Goal: Task Accomplishment & Management: Manage account settings

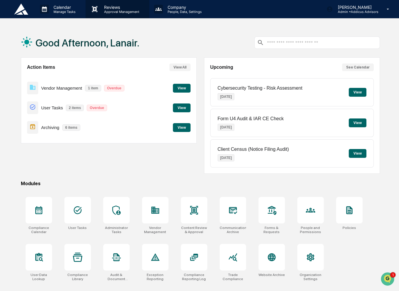
click at [108, 6] on p "Reviews" at bounding box center [120, 7] width 43 height 5
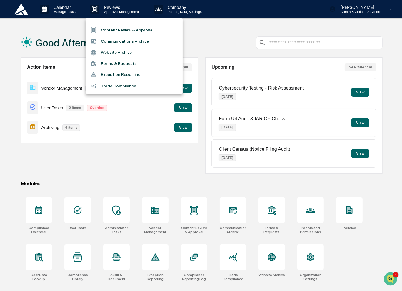
click at [125, 27] on li "Content Review & Approval" at bounding box center [134, 29] width 97 height 11
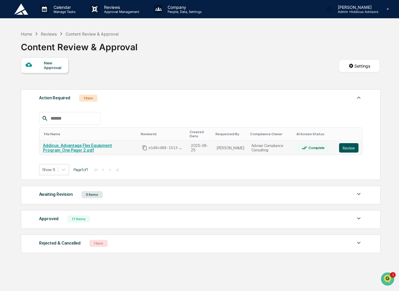
click at [349, 143] on button "Review" at bounding box center [348, 147] width 19 height 9
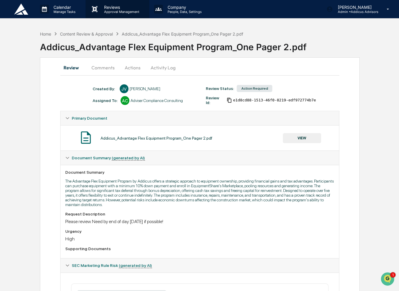
click at [109, 14] on div "Reviews Approval Management" at bounding box center [118, 9] width 64 height 18
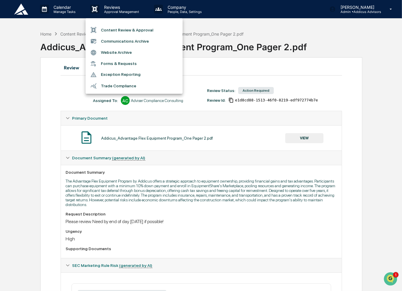
click at [126, 41] on li "Communications Archive" at bounding box center [134, 41] width 97 height 11
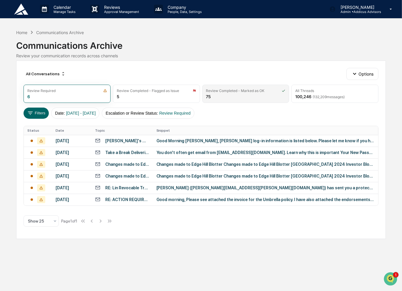
click at [244, 95] on div "Review Completed - Marked as OK 75" at bounding box center [245, 94] width 87 height 18
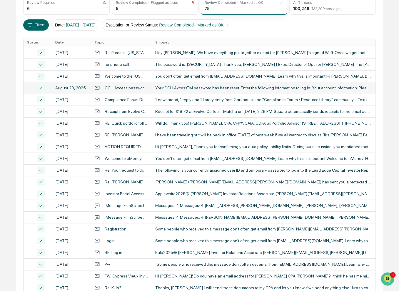
scroll to position [171, 0]
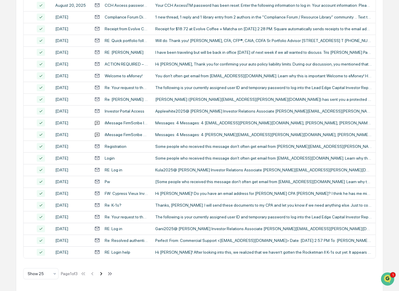
click at [102, 275] on icon at bounding box center [101, 274] width 6 height 6
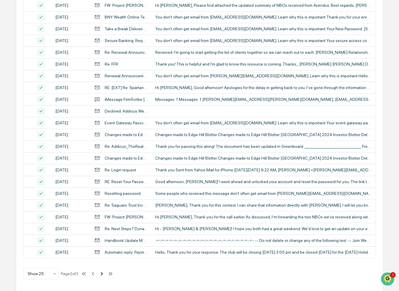
click at [102, 275] on icon at bounding box center [102, 274] width 6 height 6
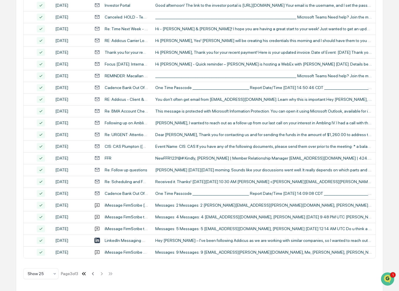
click at [84, 274] on icon at bounding box center [83, 273] width 2 height 3
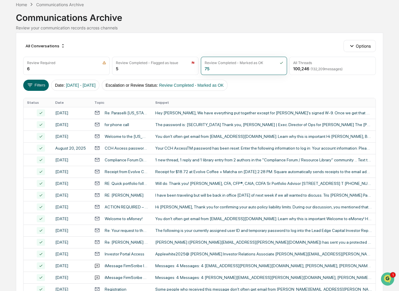
scroll to position [29, 0]
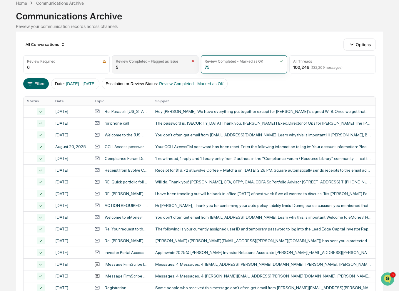
click at [138, 66] on div "Review Completed - Flagged as Issue 5" at bounding box center [155, 64] width 87 height 18
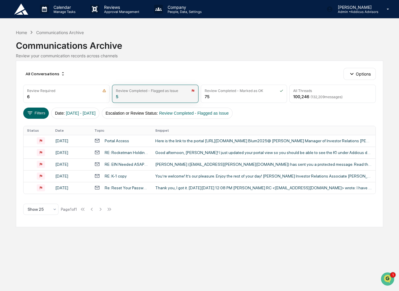
scroll to position [0, 0]
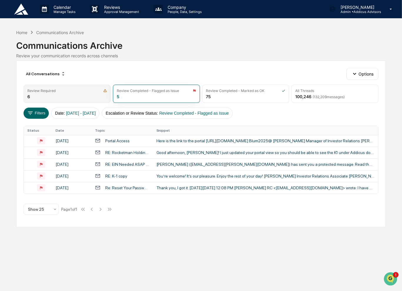
click at [79, 92] on div "Review Required" at bounding box center [66, 91] width 79 height 4
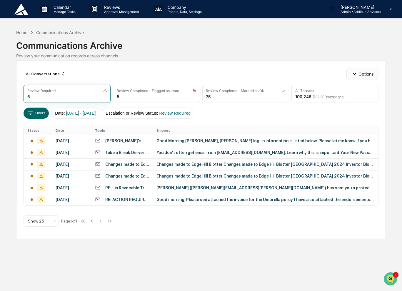
click at [361, 75] on button "Options" at bounding box center [363, 74] width 32 height 12
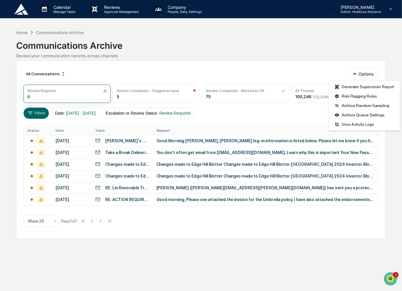
click at [275, 47] on div "Communications Archive" at bounding box center [201, 43] width 370 height 15
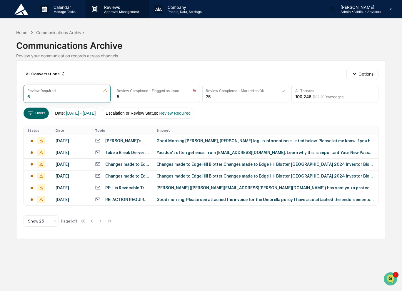
click at [112, 14] on div "Reviews Approval Management" at bounding box center [118, 9] width 64 height 18
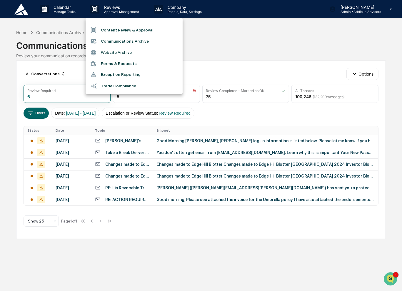
click at [119, 31] on li "Content Review & Approval" at bounding box center [134, 29] width 97 height 11
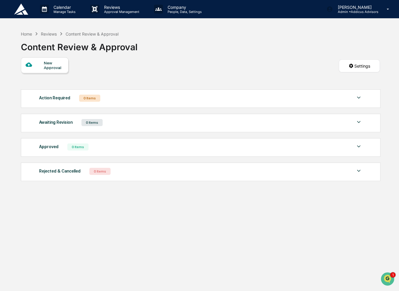
click at [135, 127] on div "Awaiting Revision 0 Items" at bounding box center [200, 123] width 323 height 8
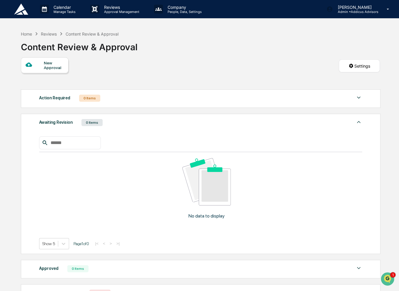
click at [125, 265] on div "Approved 0 Items" at bounding box center [200, 269] width 323 height 8
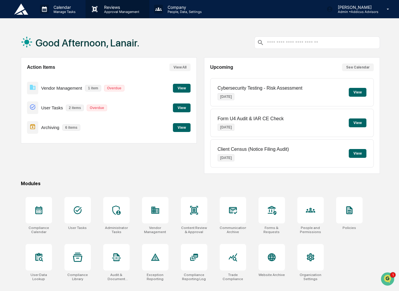
click at [118, 11] on p "Approval Management" at bounding box center [120, 12] width 43 height 4
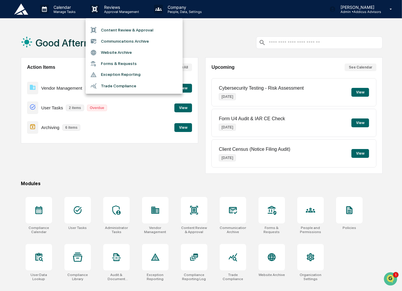
click at [125, 29] on li "Content Review & Approval" at bounding box center [134, 29] width 97 height 11
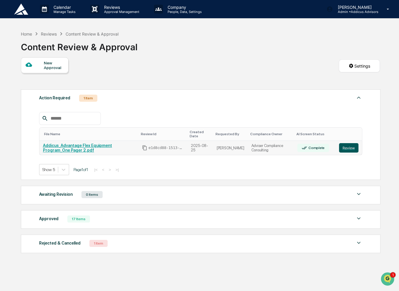
click at [351, 144] on button "Review" at bounding box center [348, 147] width 19 height 9
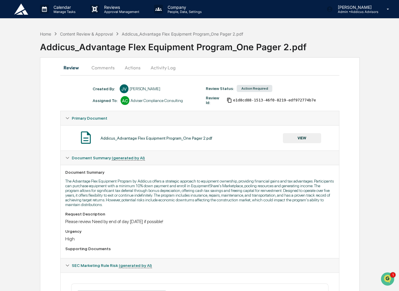
click at [162, 69] on button "Activity Log" at bounding box center [163, 68] width 34 height 14
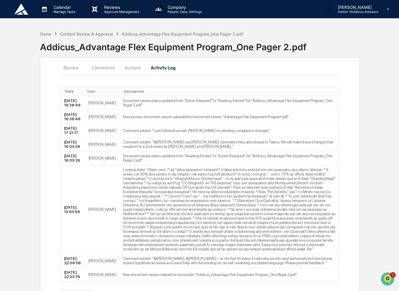
click at [76, 66] on button "Review" at bounding box center [73, 68] width 26 height 14
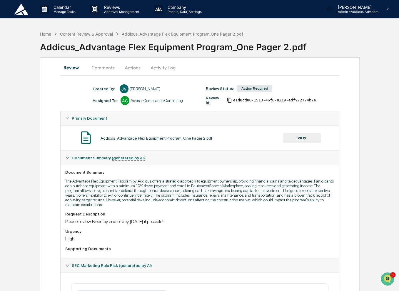
click at [303, 139] on button "VIEW" at bounding box center [302, 138] width 38 height 10
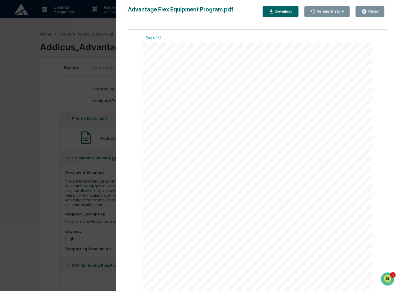
click at [376, 10] on div "Close" at bounding box center [372, 11] width 11 height 4
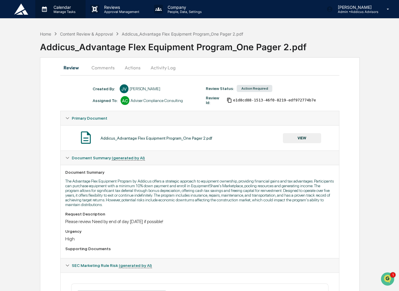
click at [64, 10] on p "Manage Tasks" at bounding box center [64, 12] width 30 height 4
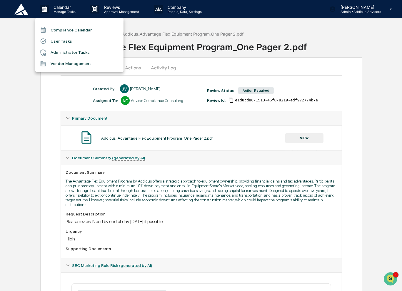
click at [80, 33] on li "Compliance Calendar" at bounding box center [79, 29] width 88 height 11
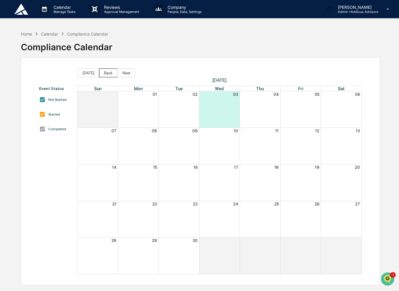
click at [107, 74] on button "Back" at bounding box center [108, 73] width 19 height 9
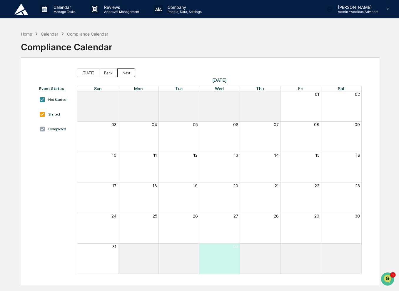
click at [124, 74] on button "Next" at bounding box center [126, 73] width 18 height 9
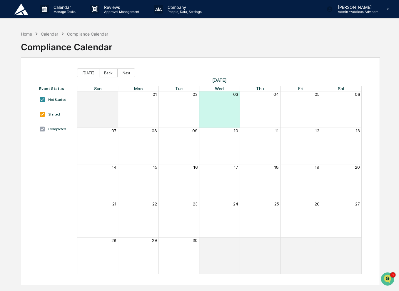
click at [75, 36] on div "Compliance Calendar" at bounding box center [87, 33] width 41 height 5
click at [25, 33] on div "Home" at bounding box center [26, 33] width 11 height 5
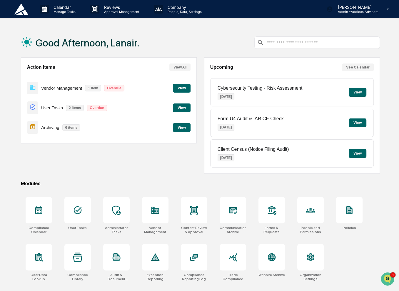
click at [349, 67] on button "See Calendar" at bounding box center [358, 68] width 32 height 8
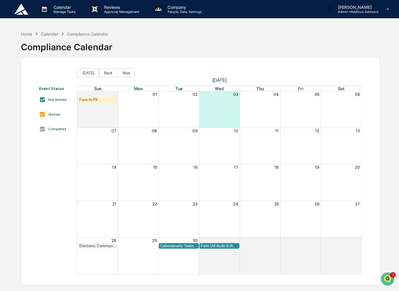
click at [92, 100] on div "Form N-PX" at bounding box center [97, 100] width 37 height 4
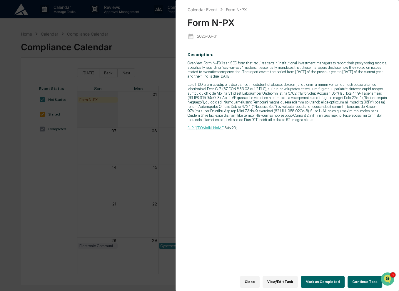
click at [257, 277] on button "Close" at bounding box center [250, 282] width 20 height 12
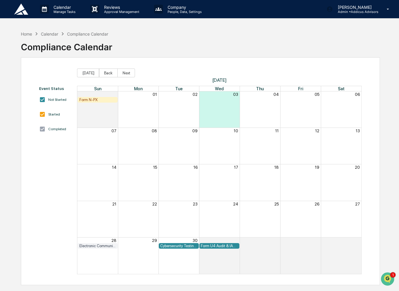
click at [99, 246] on div "Electronic Communication Review (i.e., Email)" at bounding box center [97, 246] width 37 height 4
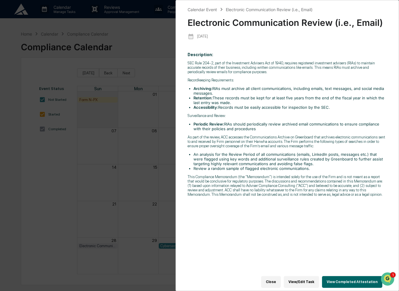
click at [276, 278] on button "Close" at bounding box center [271, 282] width 20 height 12
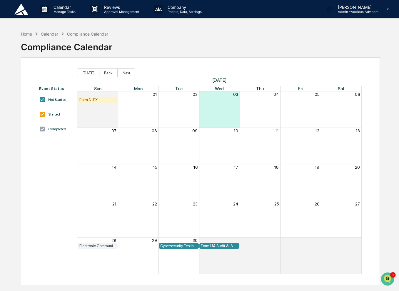
click at [190, 246] on div "Cybersecurity Testing - Risk Assessment" at bounding box center [178, 246] width 37 height 4
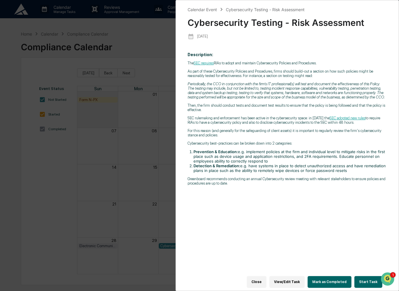
click at [261, 280] on button "Close" at bounding box center [257, 282] width 20 height 12
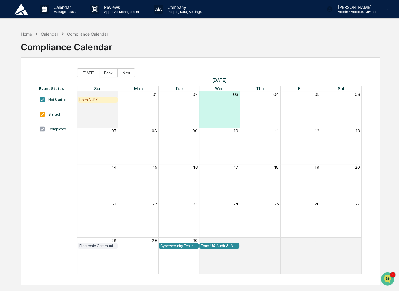
click at [212, 246] on div "Form U4 Audit & IAR CE Check" at bounding box center [219, 246] width 37 height 4
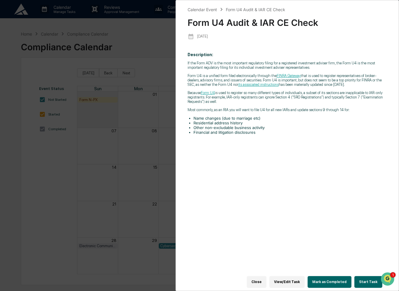
click at [264, 282] on button "Close" at bounding box center [257, 282] width 20 height 12
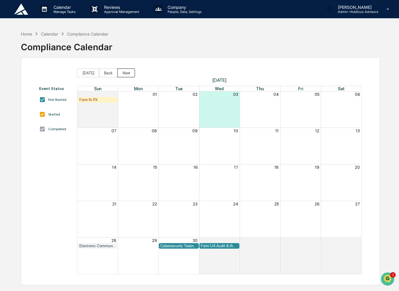
click at [125, 75] on button "Next" at bounding box center [126, 73] width 18 height 9
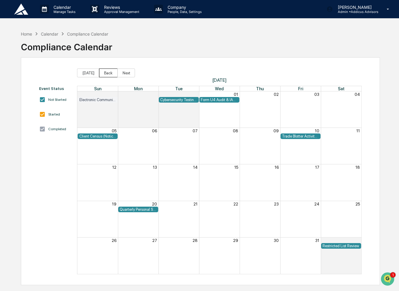
click at [106, 76] on button "Back" at bounding box center [108, 73] width 19 height 9
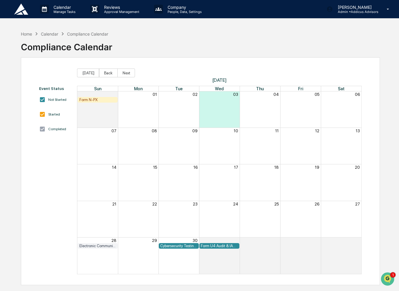
click at [19, 15] on link at bounding box center [24, 9] width 21 height 18
